Goal: Information Seeking & Learning: Learn about a topic

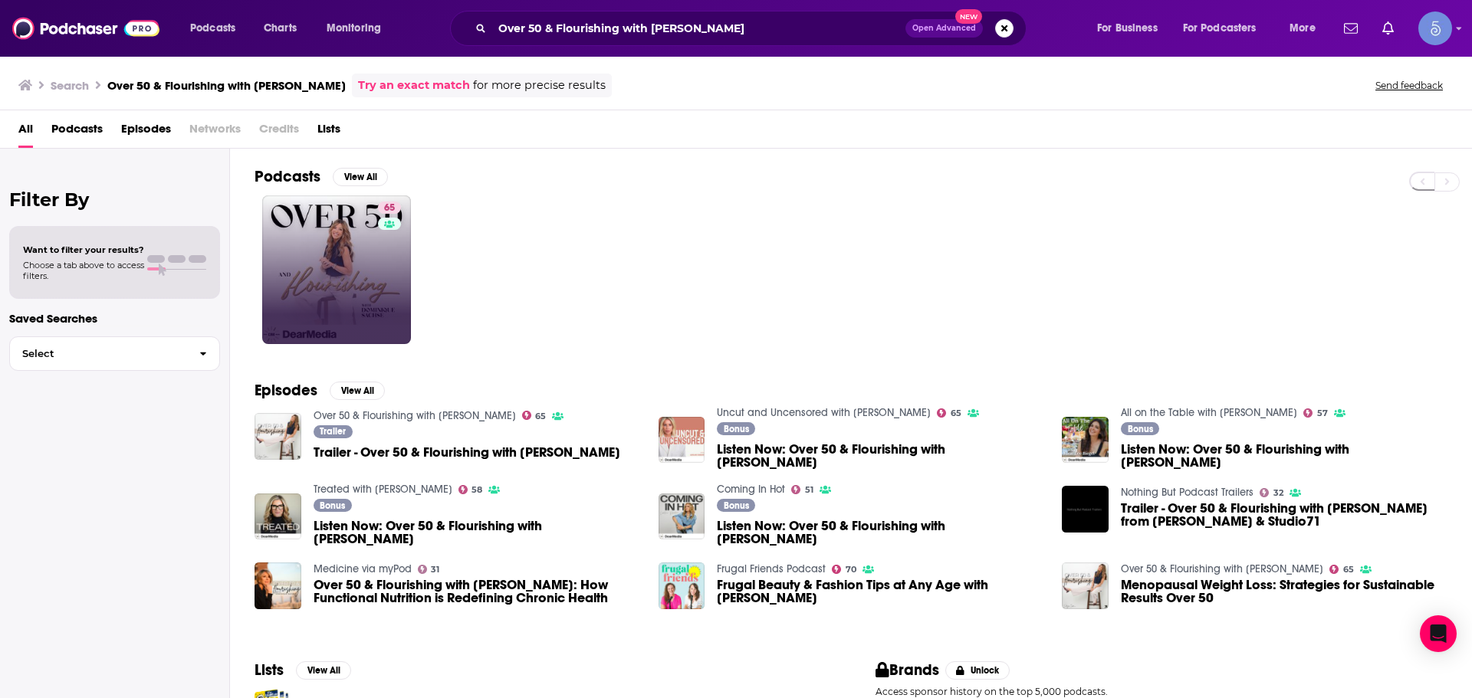
click at [374, 304] on link "65" at bounding box center [336, 270] width 149 height 149
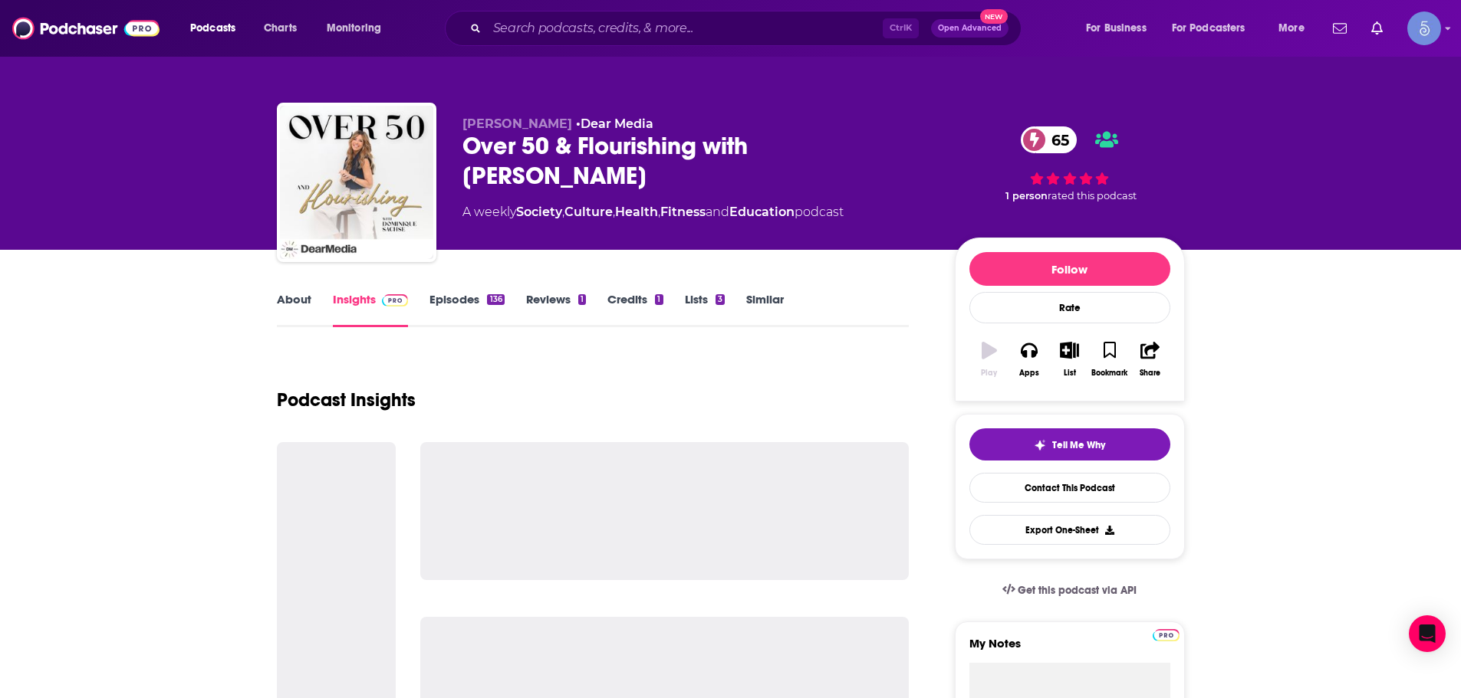
click at [648, 15] on div "Ctrl K Open Advanced New" at bounding box center [733, 28] width 577 height 35
drag, startPoint x: 648, startPoint y: 15, endPoint x: 580, endPoint y: 31, distance: 69.4
click at [580, 31] on input "Search podcasts, credits, & more..." at bounding box center [685, 28] width 396 height 25
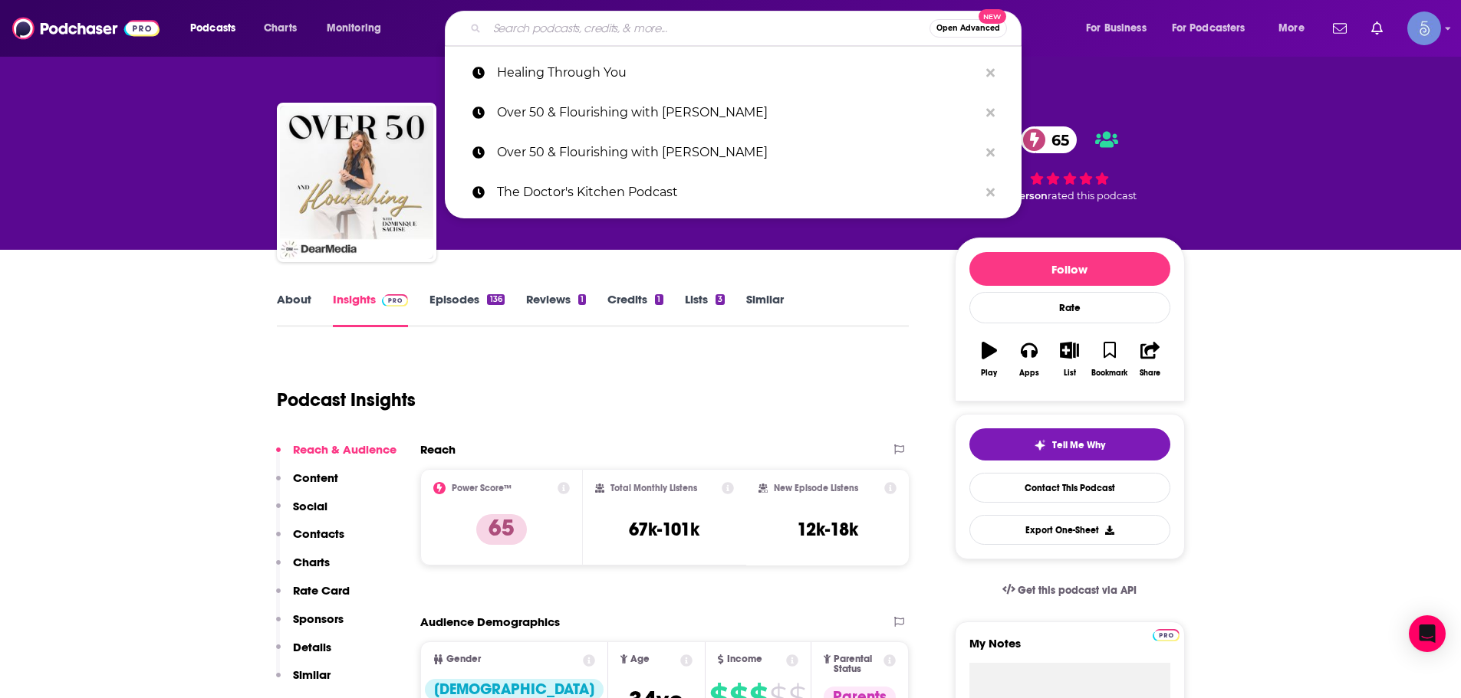
paste input "Real Health with [PERSON_NAME]"
type input "Real Health with [PERSON_NAME]"
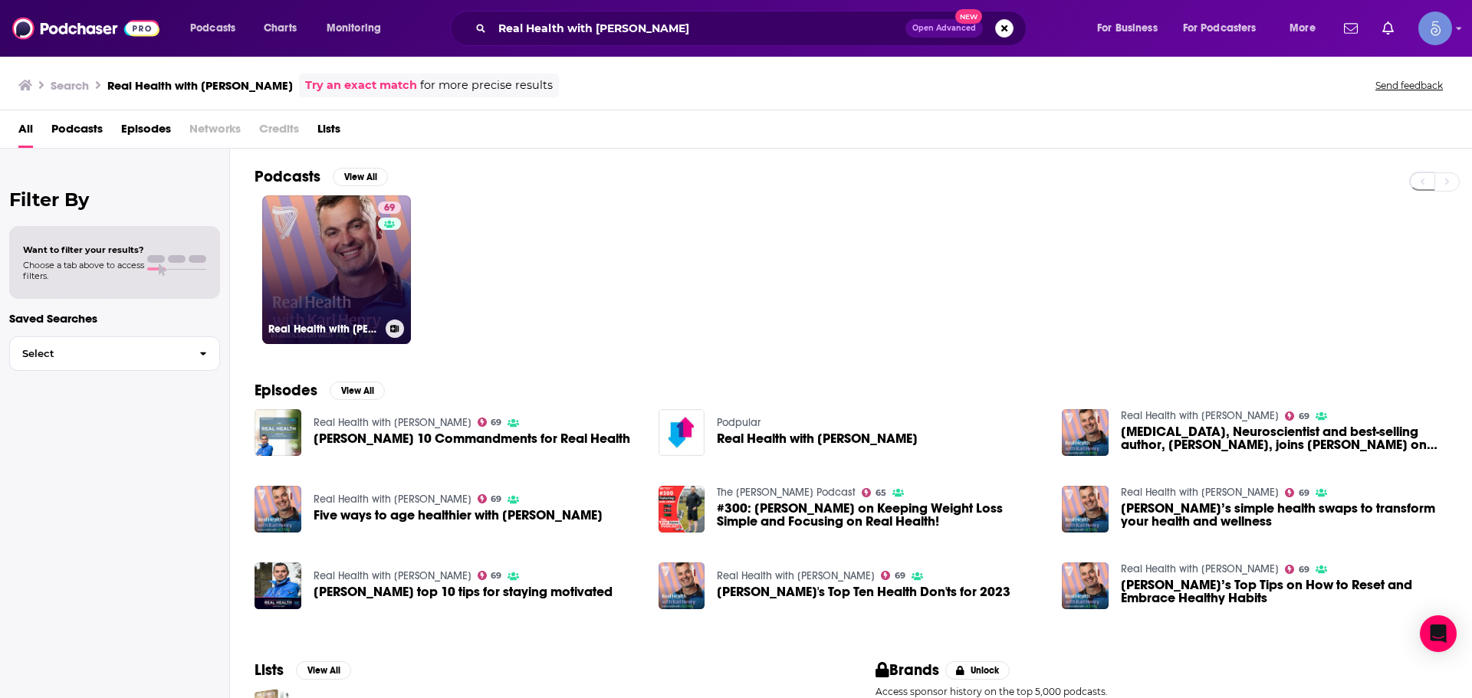
click at [338, 292] on link "69 Real Health with [PERSON_NAME]" at bounding box center [336, 270] width 149 height 149
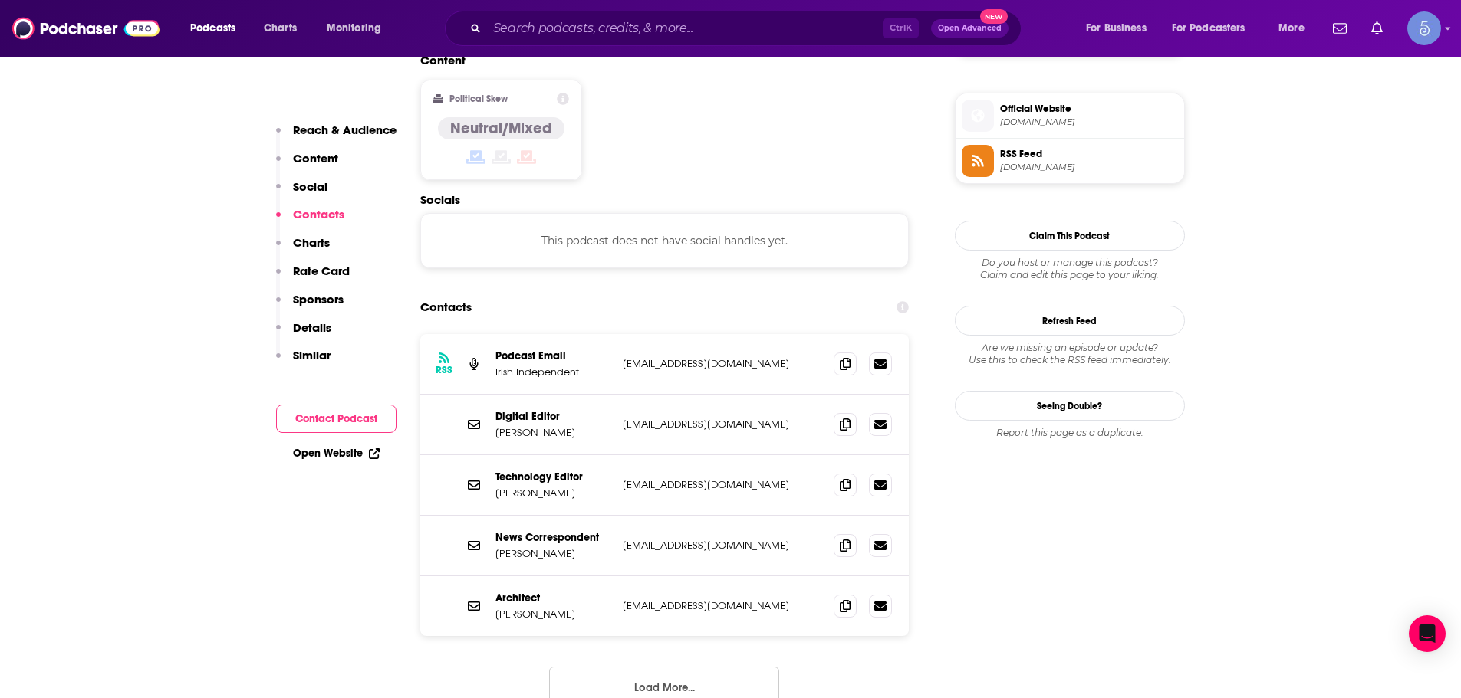
scroll to position [1227, 0]
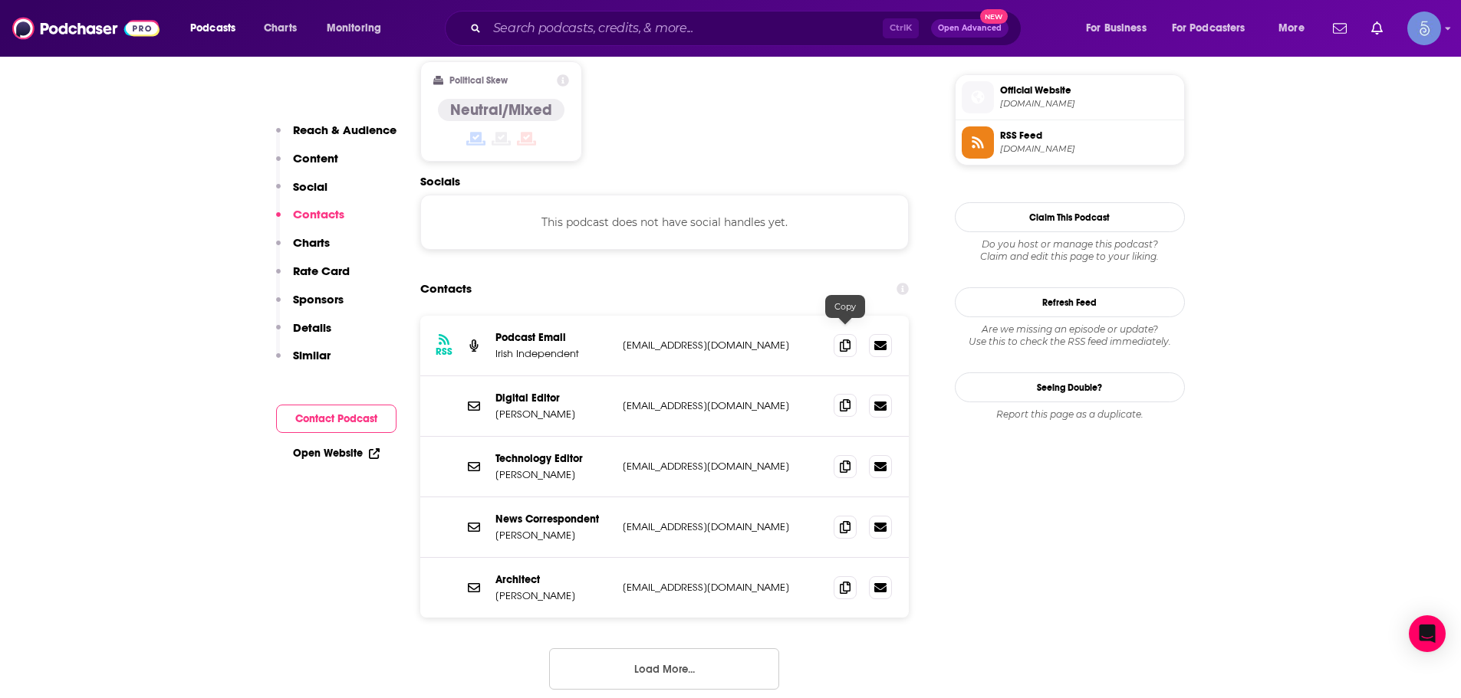
click at [845, 399] on icon at bounding box center [845, 405] width 11 height 12
click at [840, 460] on icon at bounding box center [845, 466] width 11 height 12
click at [843, 521] on icon at bounding box center [845, 527] width 11 height 12
click at [793, 38] on input "Search podcasts, credits, & more..." at bounding box center [685, 28] width 396 height 25
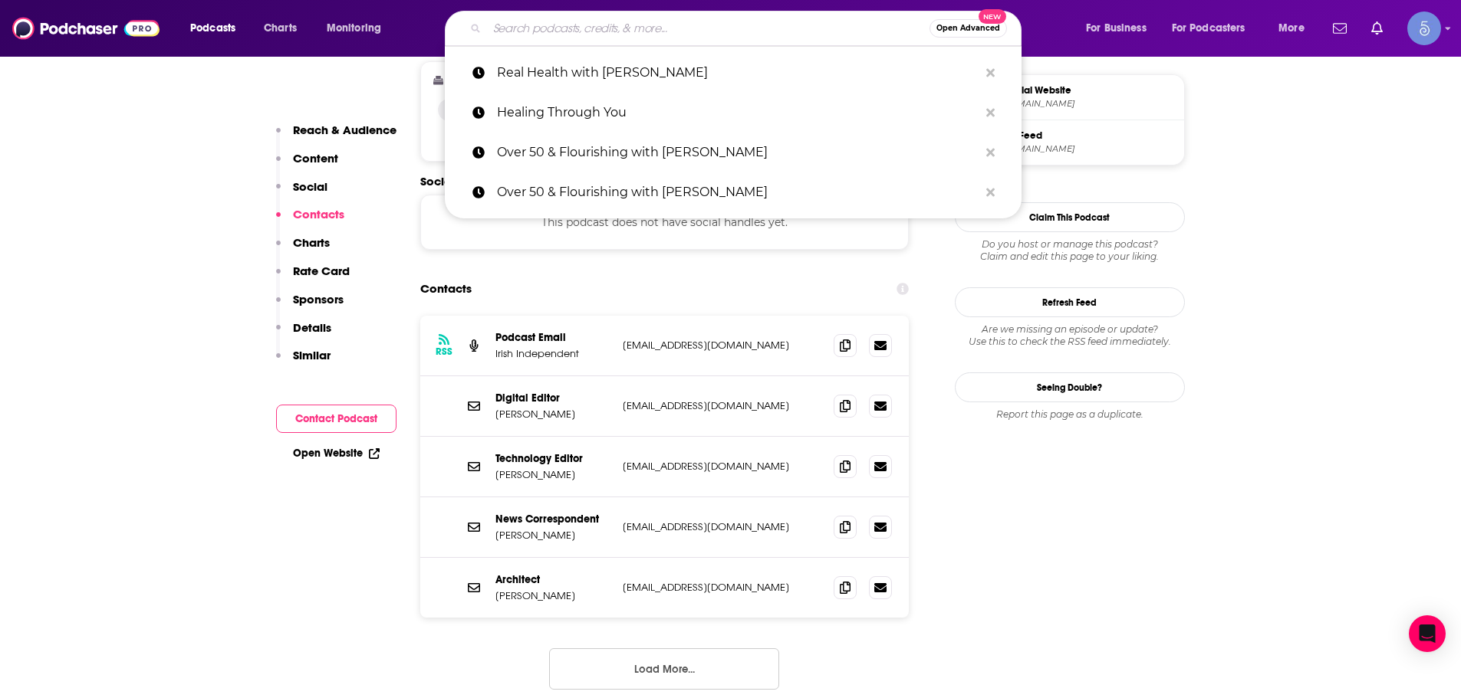
paste input "Superwomen with [PERSON_NAME]"
type input "Superwomen with [PERSON_NAME]"
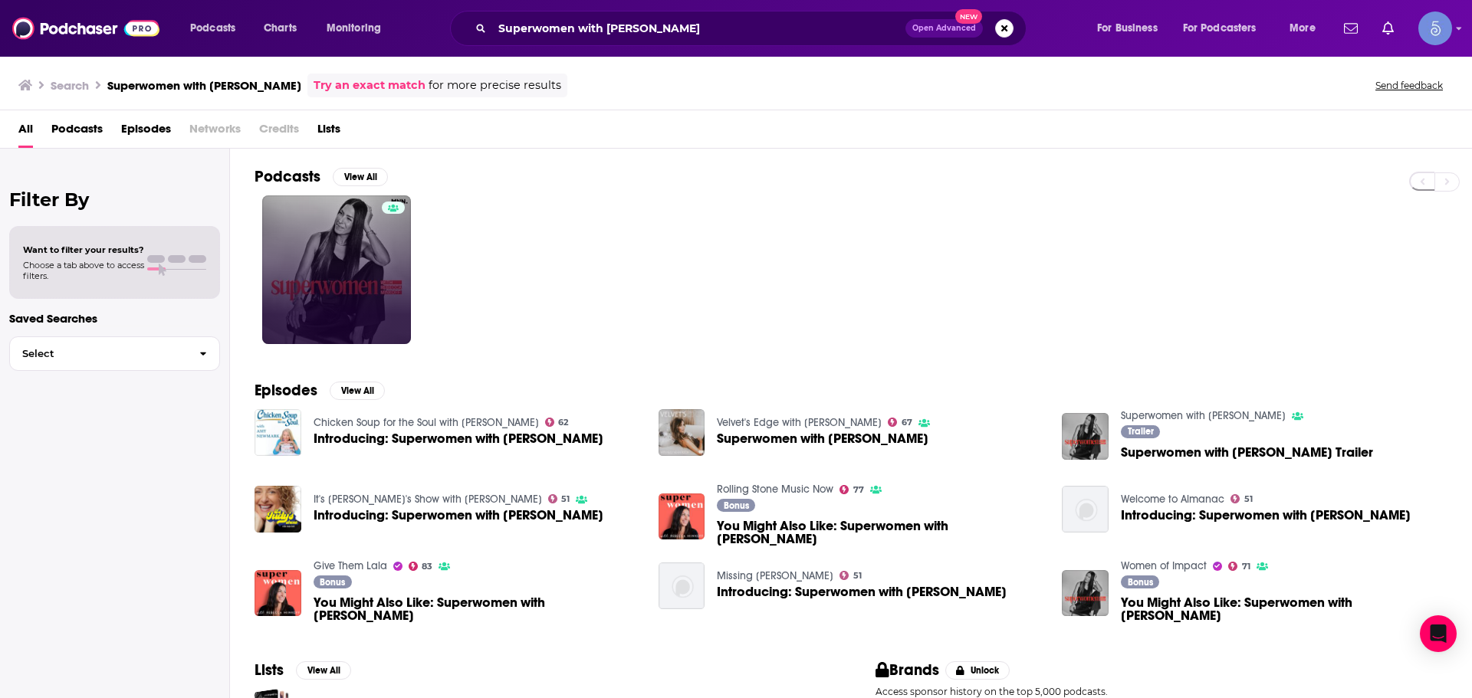
click at [343, 280] on link at bounding box center [336, 270] width 149 height 149
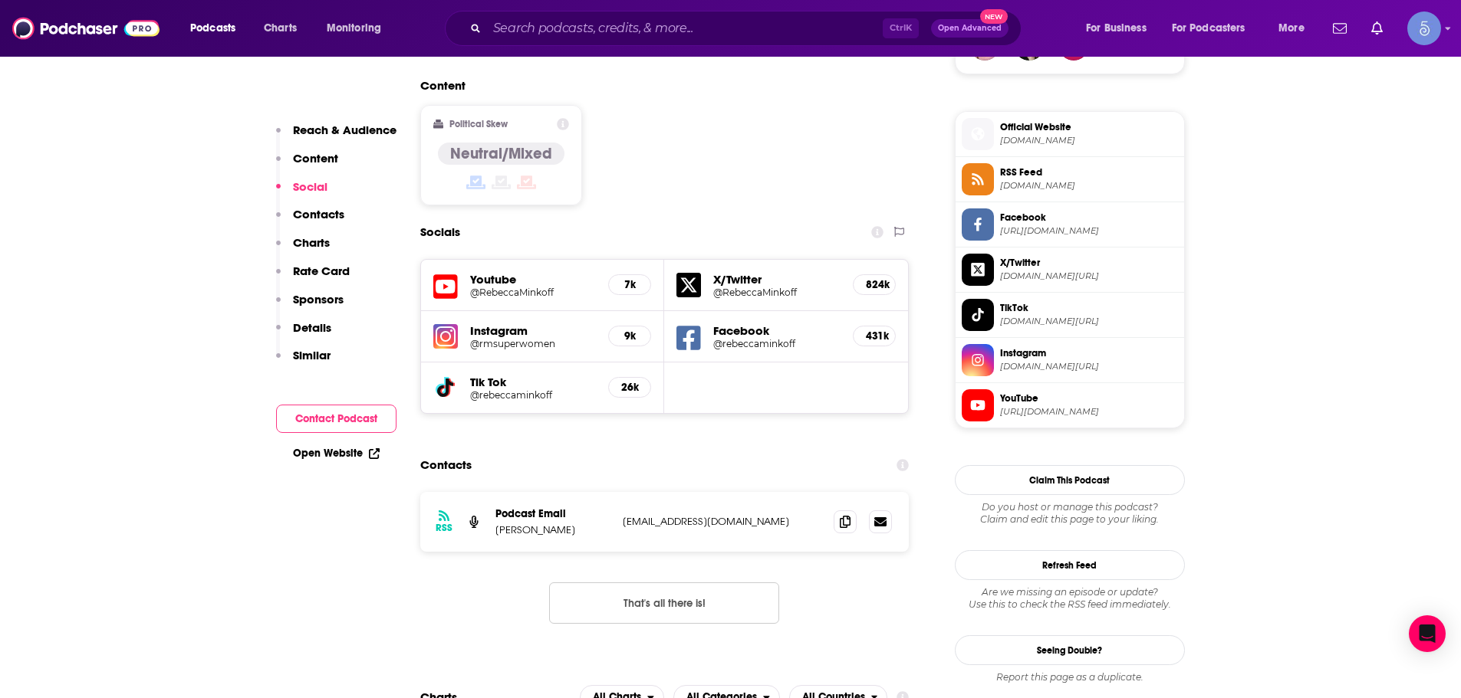
scroll to position [1150, 0]
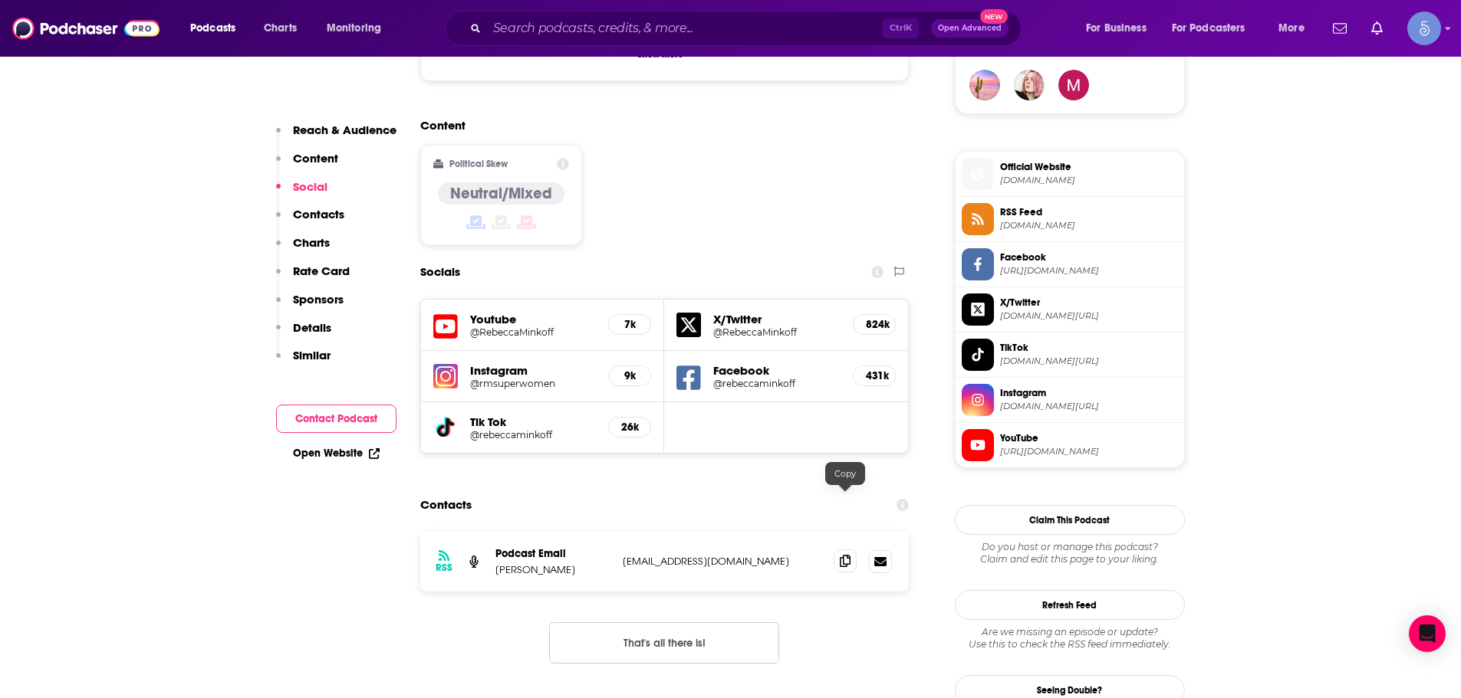
click at [849, 550] on span at bounding box center [844, 561] width 23 height 23
